Goal: Information Seeking & Learning: Check status

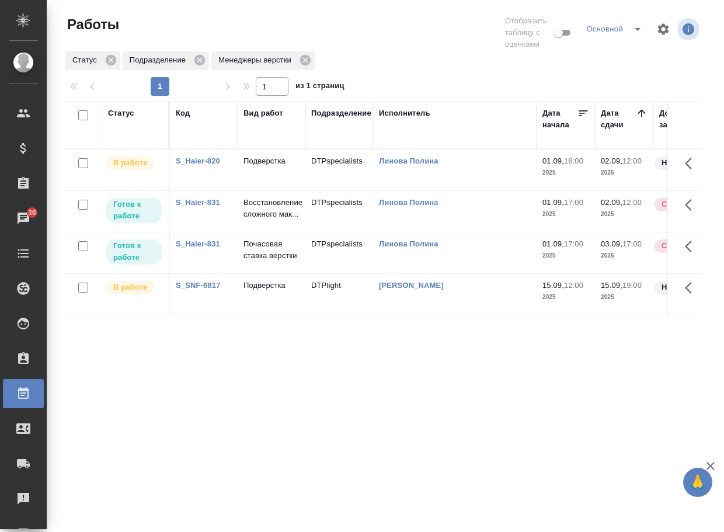
click at [213, 209] on div "S_Haier-831" at bounding box center [204, 203] width 56 height 12
click at [530, 465] on div "Статус Код Вид работ Подразделение Исполнитель Дата начала Дата сдачи Доп. стат…" at bounding box center [383, 311] width 638 height 421
click at [386, 435] on div "Статус Код Вид работ Подразделение Исполнитель Дата начала Дата сдачи Доп. стат…" at bounding box center [383, 311] width 638 height 421
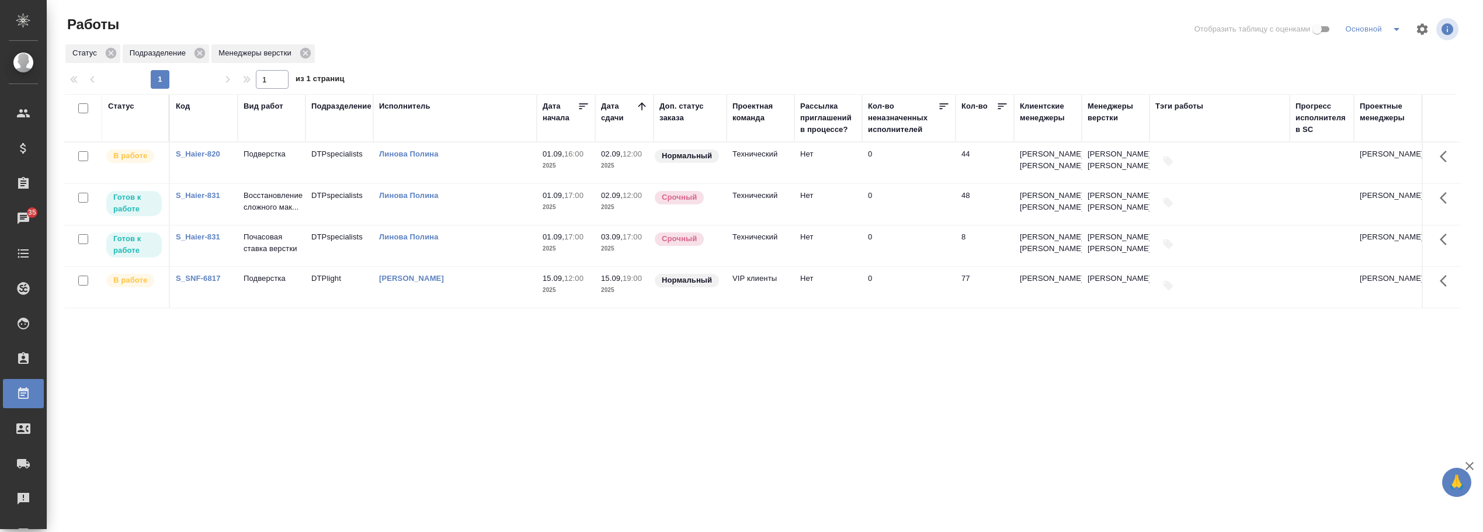
click at [724, 116] on div "Менеджеры верстки" at bounding box center [1116, 111] width 56 height 23
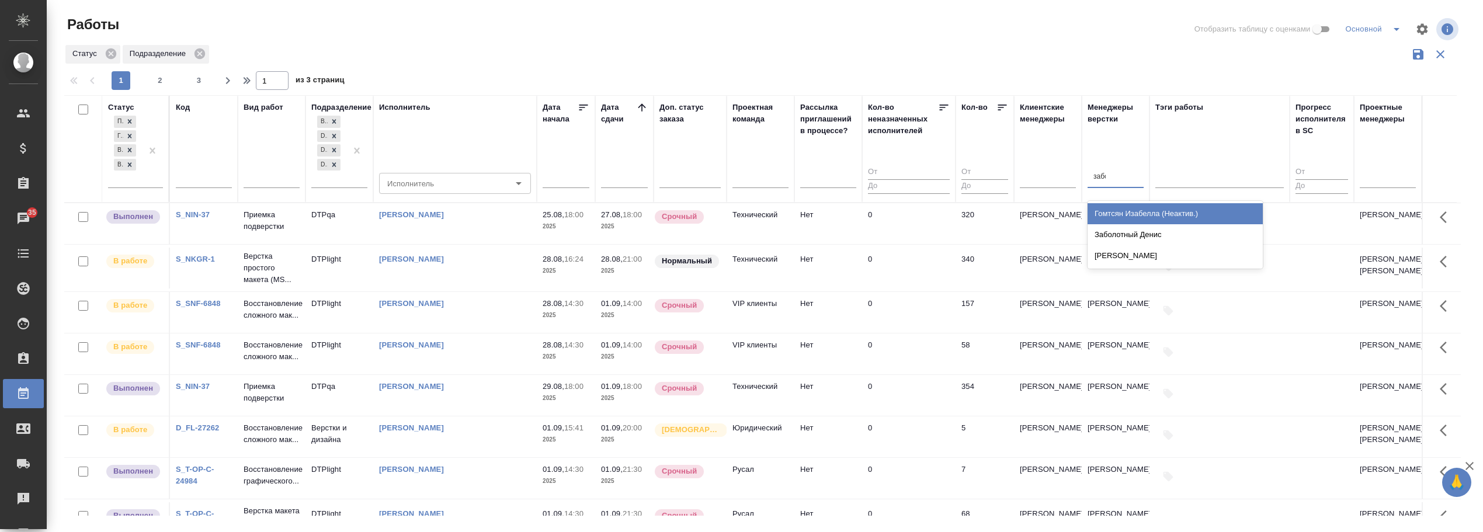
type input "забор"
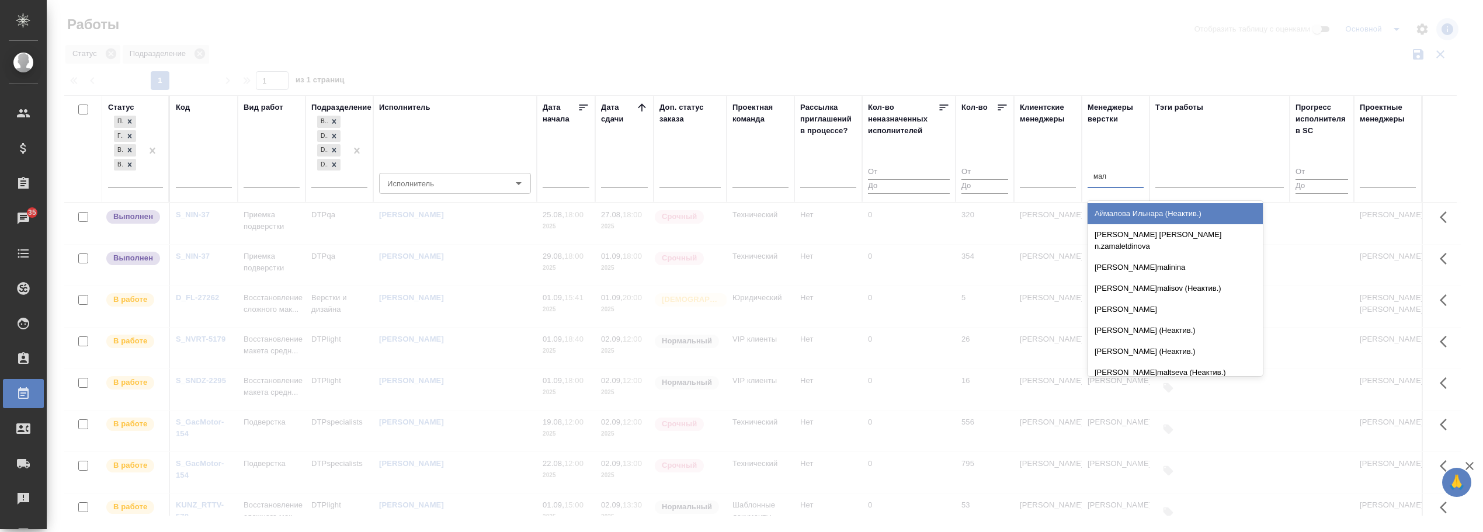
type input "мало"
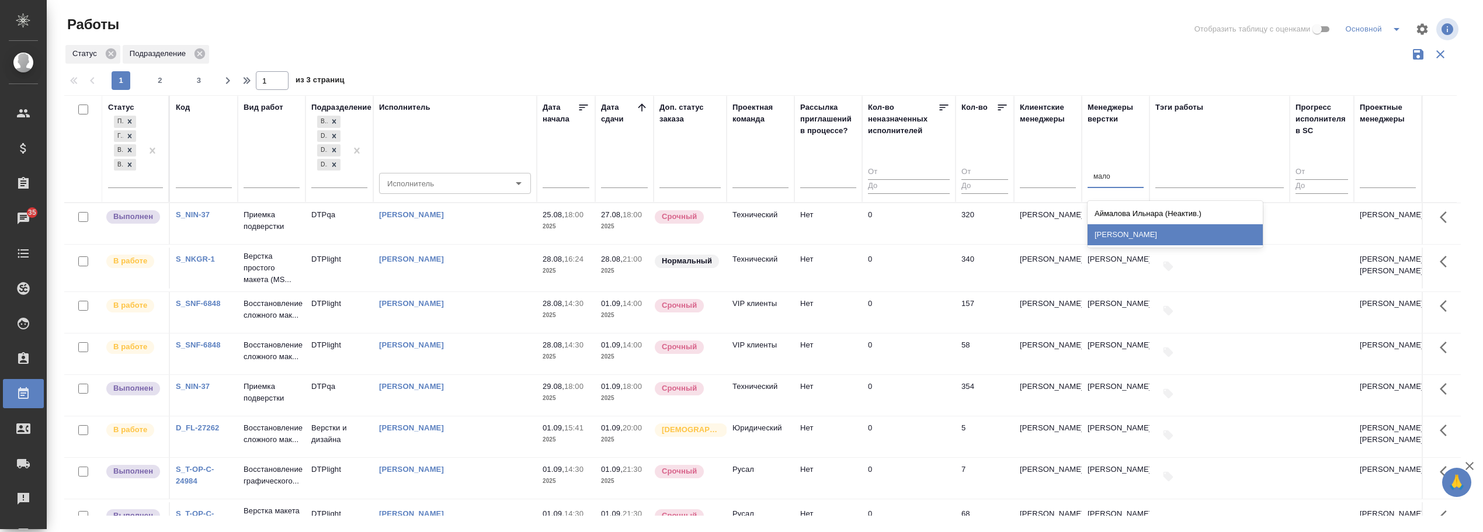
click at [724, 230] on div "Малофеева Екатерина" at bounding box center [1175, 234] width 175 height 21
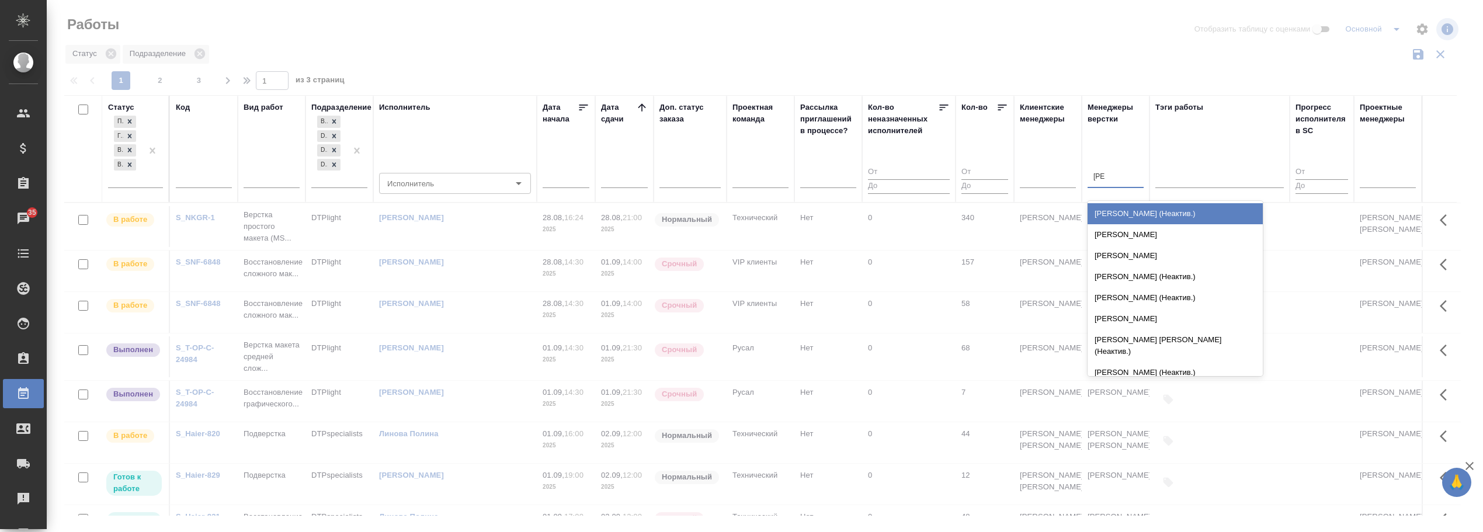
type input "петро"
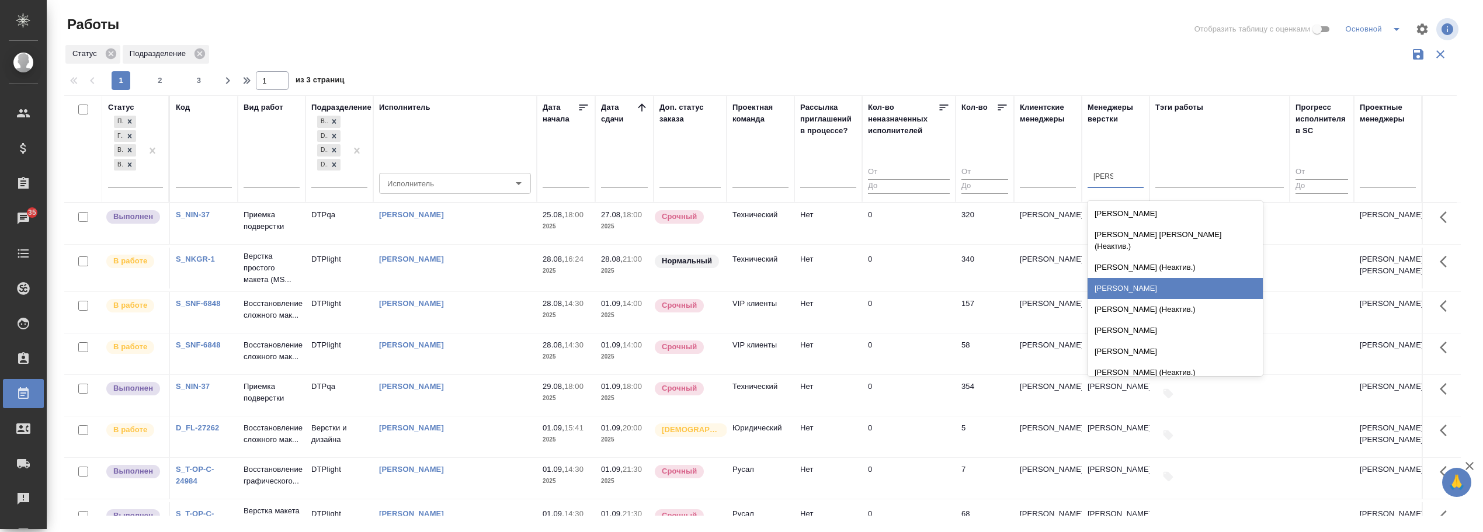
click at [724, 278] on div "Петрова Валерия" at bounding box center [1175, 288] width 175 height 21
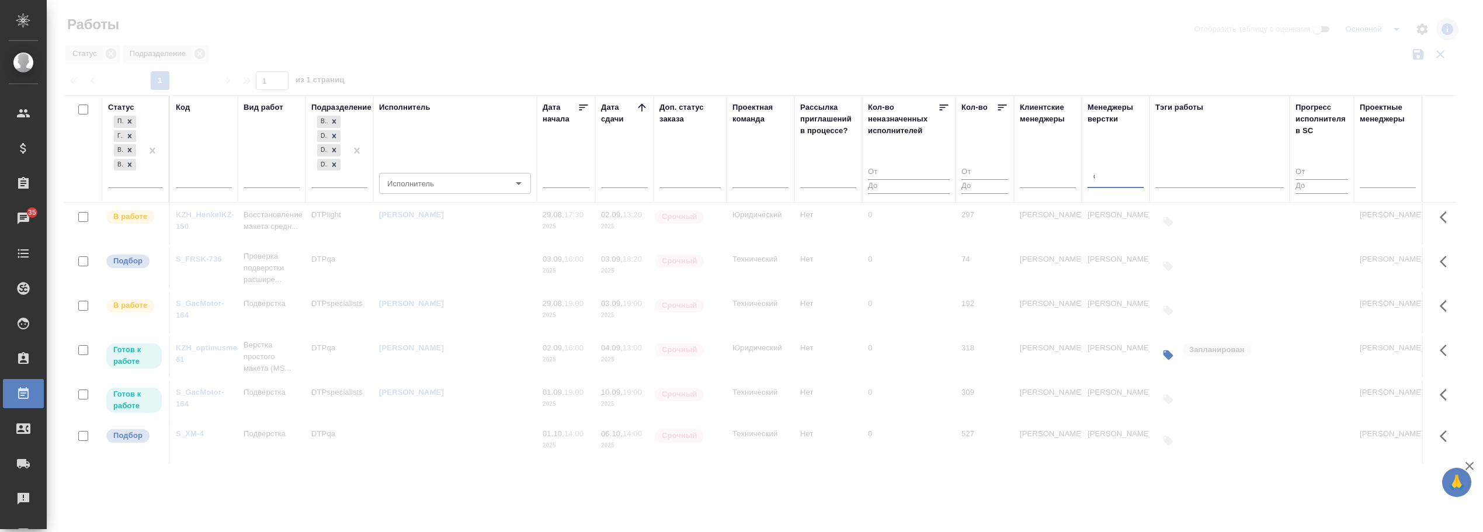
type input "оксю"
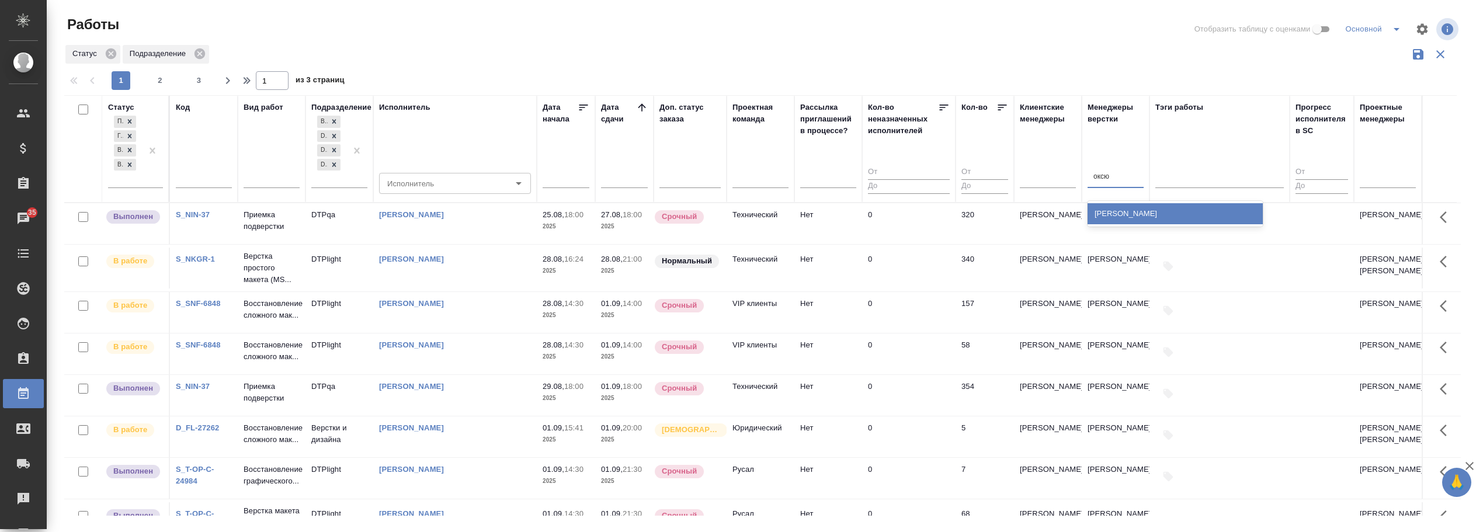
click at [724, 214] on div "Оксютович Ирина" at bounding box center [1175, 213] width 175 height 21
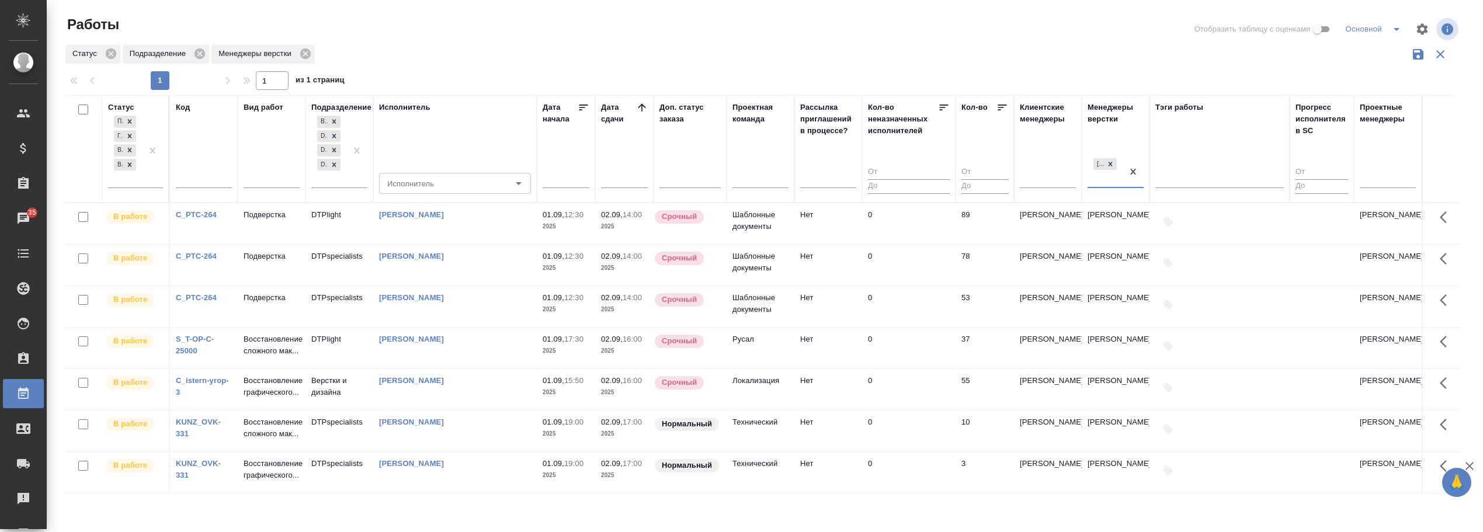
scroll to position [27, 0]
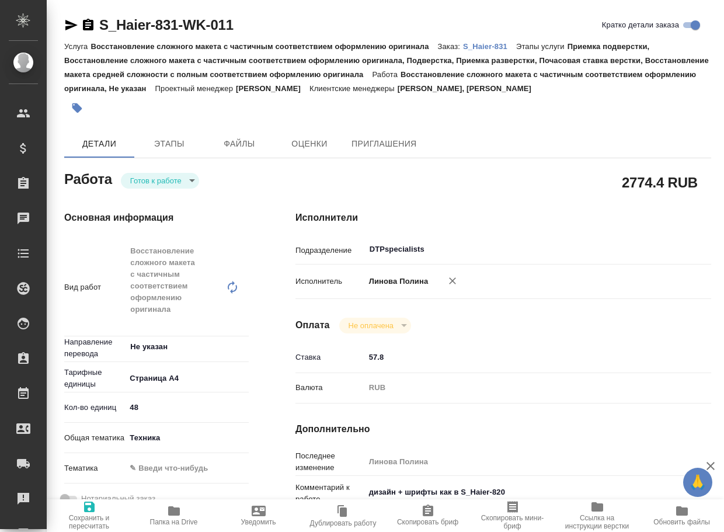
type textarea "x"
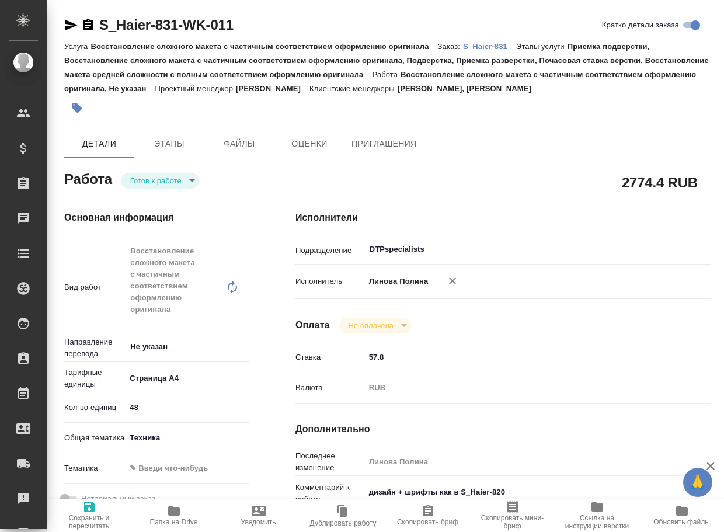
type textarea "x"
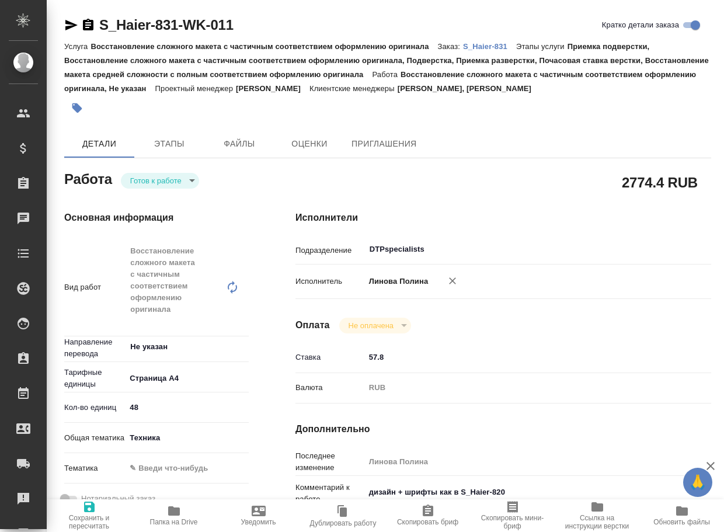
type textarea "x"
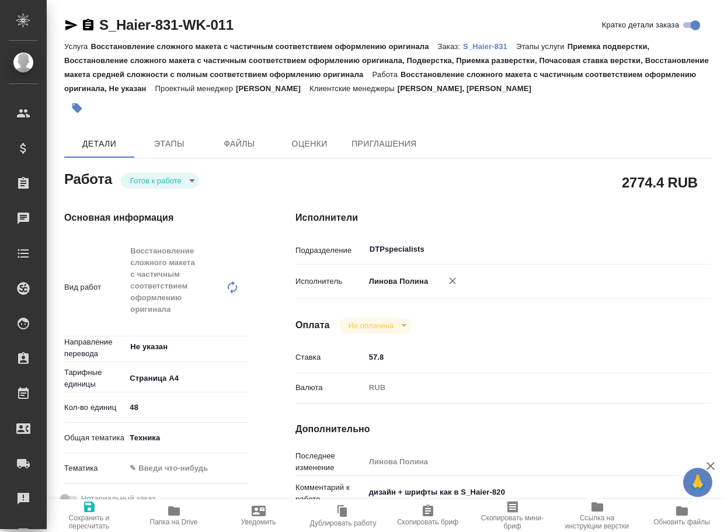
type textarea "x"
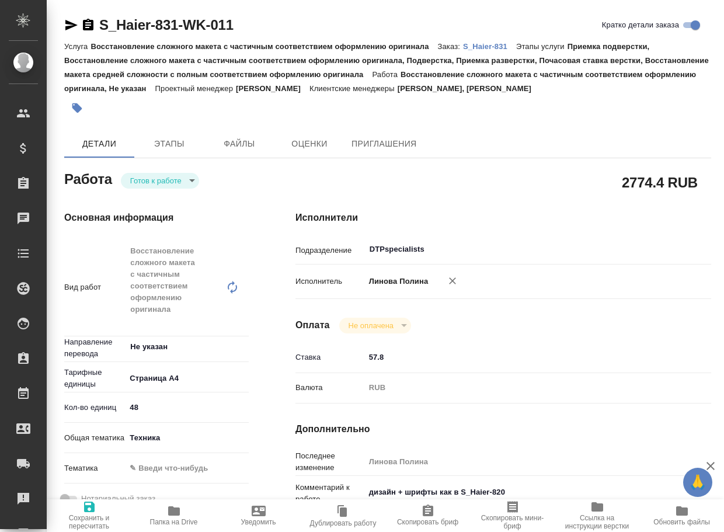
type textarea "x"
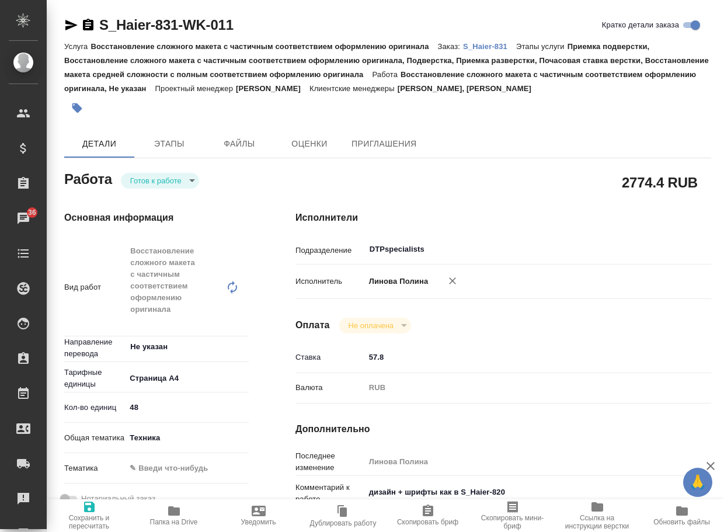
click at [501, 44] on p "S_Haier-831" at bounding box center [489, 46] width 53 height 9
type textarea "x"
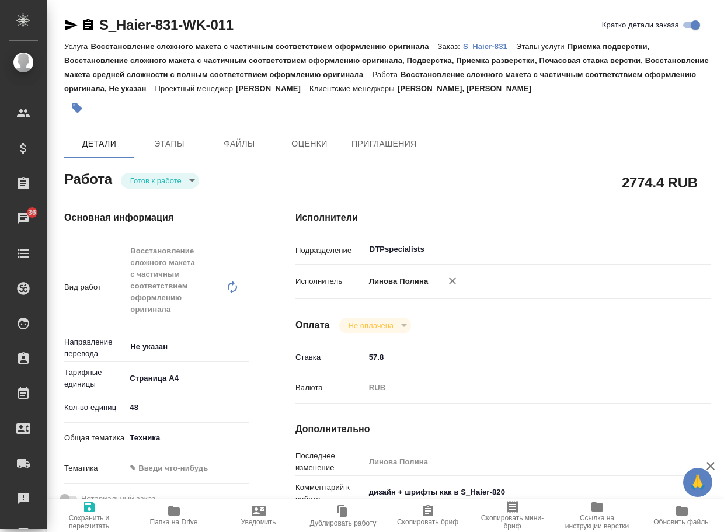
type textarea "x"
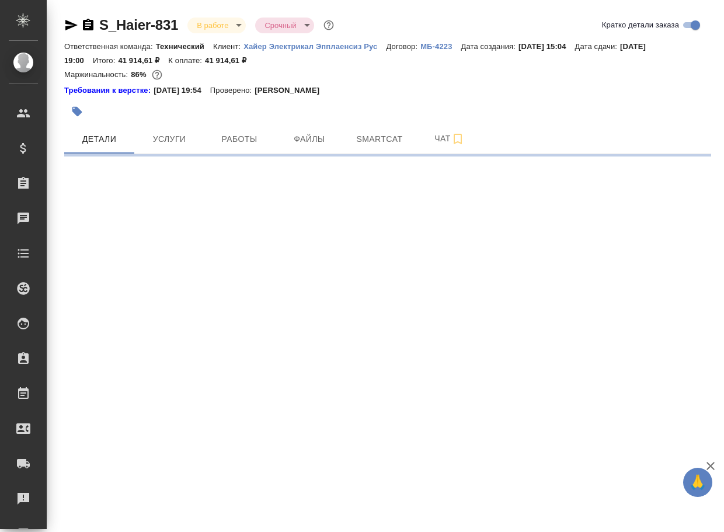
select select "RU"
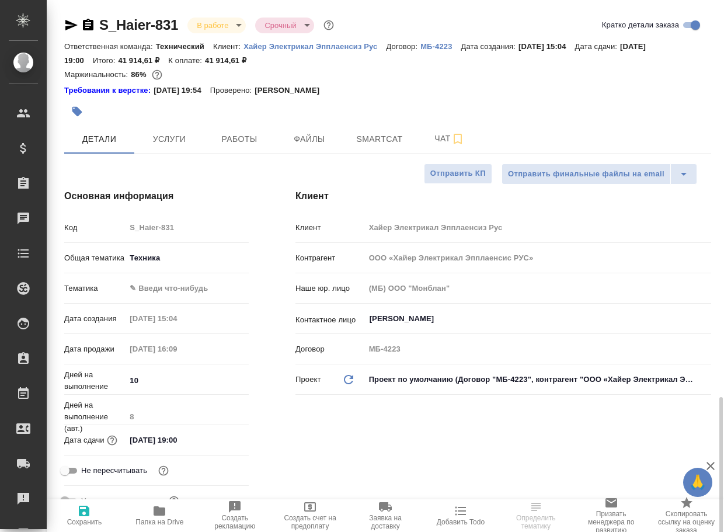
scroll to position [351, 0]
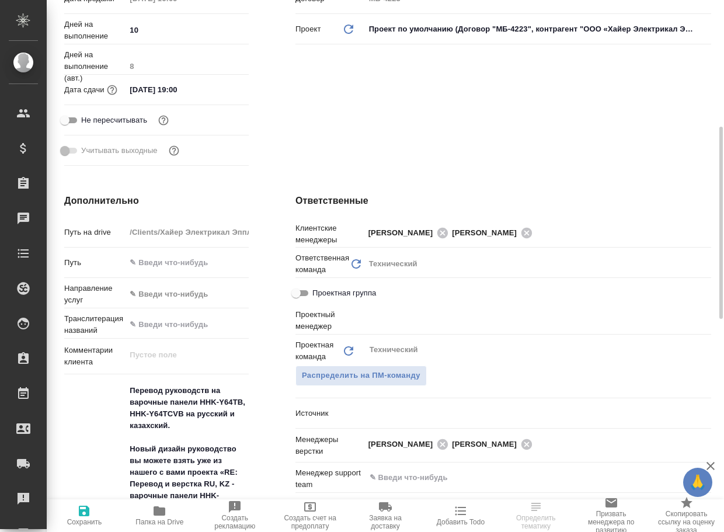
type textarea "x"
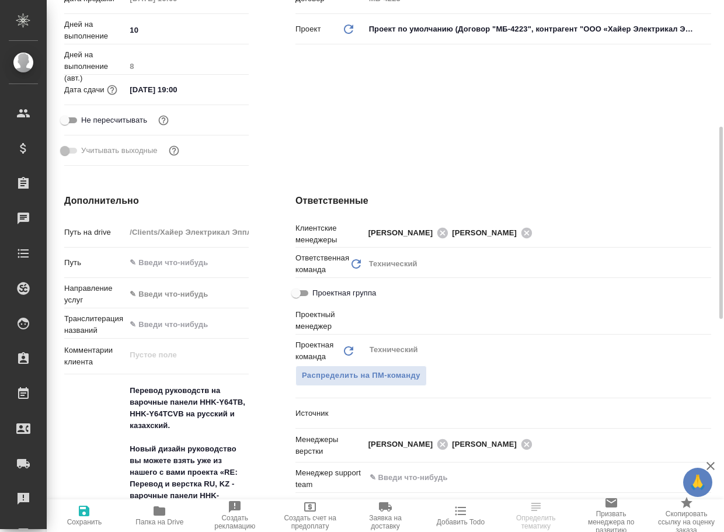
type textarea "x"
type input "Белякова Юлия"
type textarea "x"
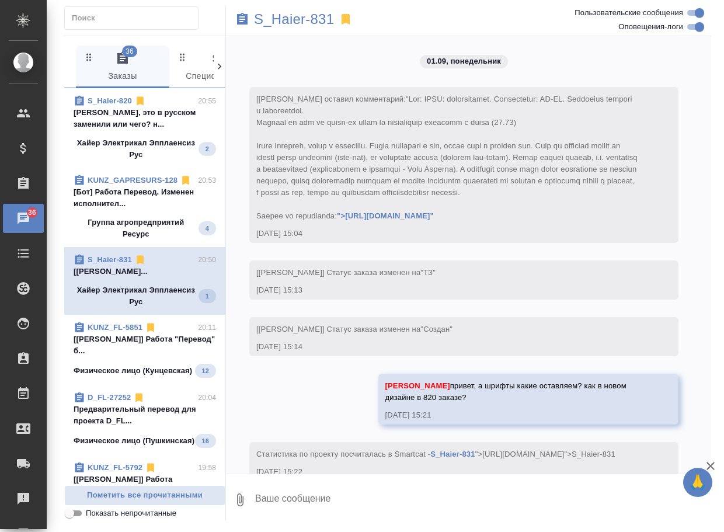
scroll to position [4894, 0]
